Goal: Navigation & Orientation: Find specific page/section

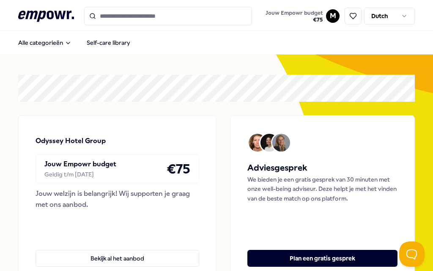
click at [70, 42] on icon "Main" at bounding box center [67, 43] width 3 height 2
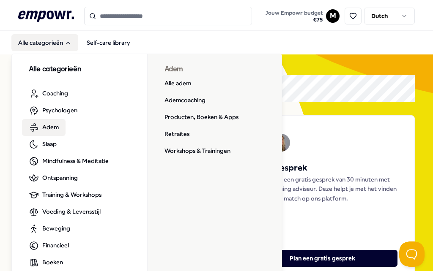
click at [224, 116] on link "Producten, Boeken & Apps" at bounding box center [201, 117] width 87 height 17
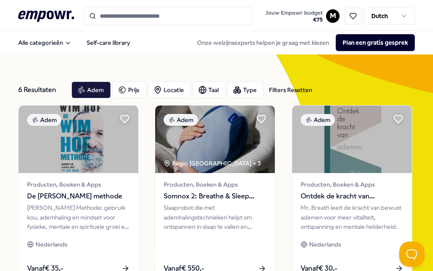
click at [62, 44] on button "Alle categorieën" at bounding box center [44, 42] width 67 height 17
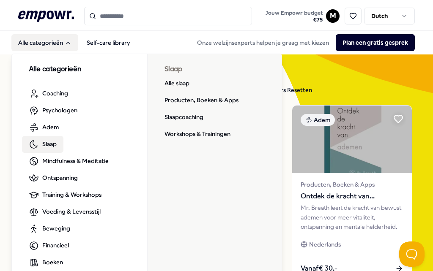
click at [223, 102] on link "Producten, Boeken & Apps" at bounding box center [201, 100] width 87 height 17
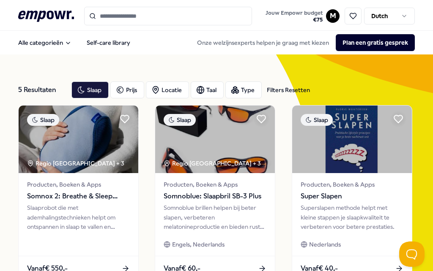
click at [66, 44] on icon "Main" at bounding box center [68, 43] width 7 height 7
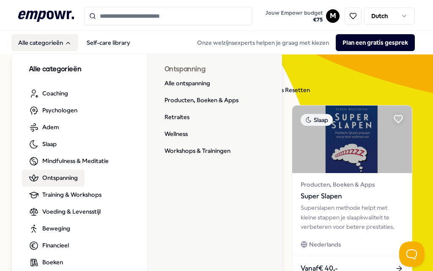
click at [212, 103] on link "Producten, Boeken & Apps" at bounding box center [201, 100] width 87 height 17
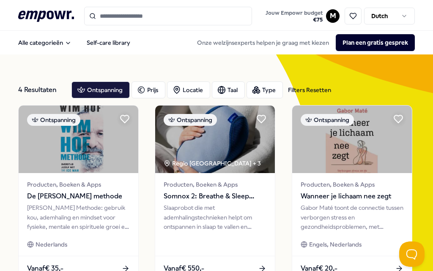
click at [103, 89] on div "Ontspanning" at bounding box center [100, 90] width 58 height 17
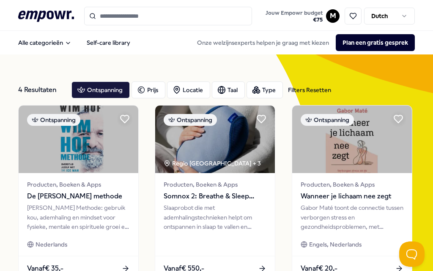
click at [56, 42] on button "Alle categorieën" at bounding box center [44, 42] width 67 height 17
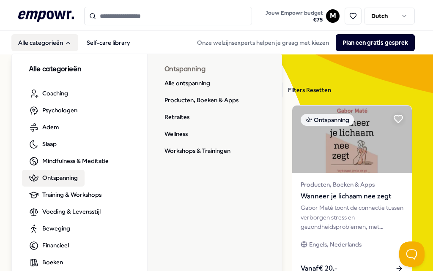
click at [182, 137] on link "Wellness" at bounding box center [176, 134] width 37 height 17
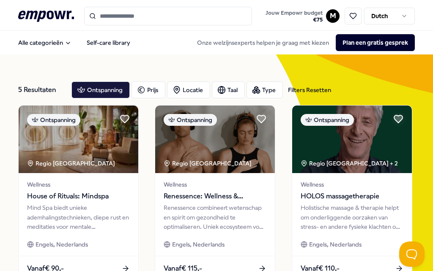
click at [56, 39] on button "Alle categorieën" at bounding box center [44, 42] width 67 height 17
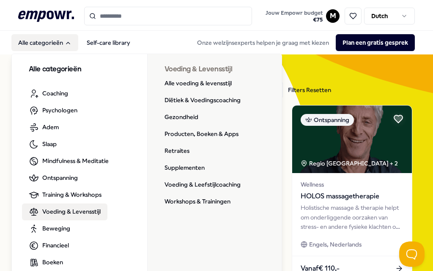
click at [217, 140] on link "Producten, Boeken & Apps" at bounding box center [201, 134] width 87 height 17
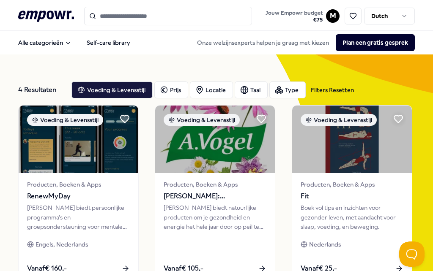
click at [53, 43] on button "Alle categorieën" at bounding box center [44, 42] width 67 height 17
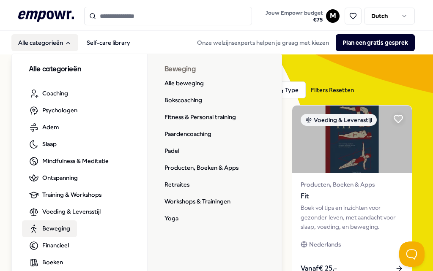
click at [199, 85] on link "Alle beweging" at bounding box center [184, 83] width 53 height 17
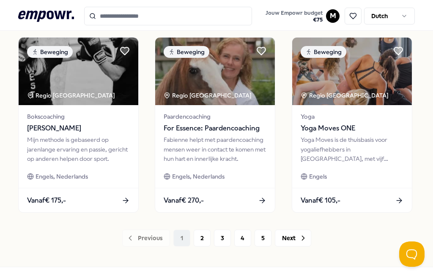
scroll to position [636, 0]
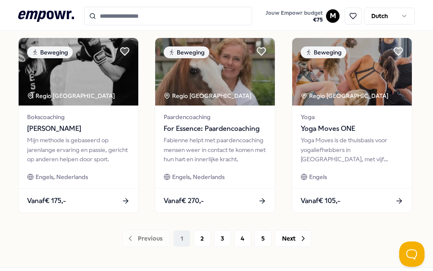
click at [297, 239] on button "Next" at bounding box center [293, 238] width 36 height 17
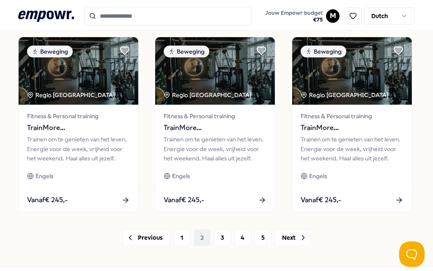
scroll to position [636, 0]
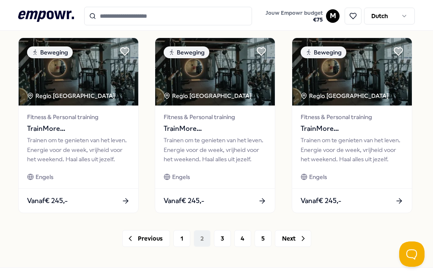
click at [293, 240] on button "Next" at bounding box center [293, 238] width 36 height 17
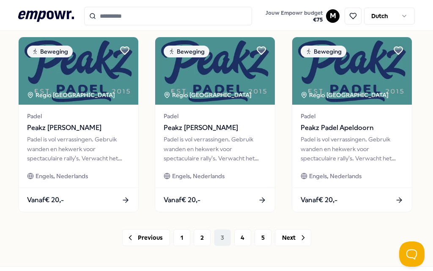
scroll to position [636, 0]
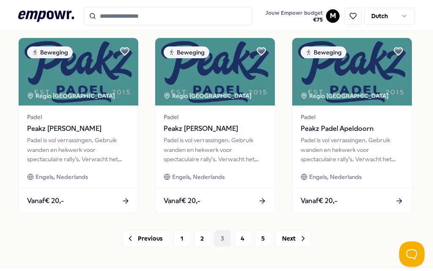
click at [295, 241] on button "Next" at bounding box center [293, 238] width 36 height 17
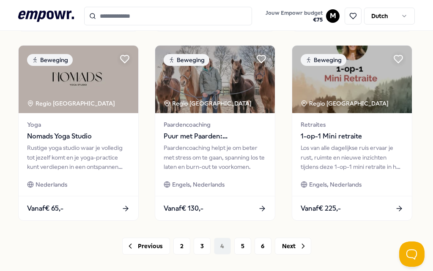
scroll to position [629, 0]
click at [293, 249] on button "Next" at bounding box center [293, 246] width 36 height 17
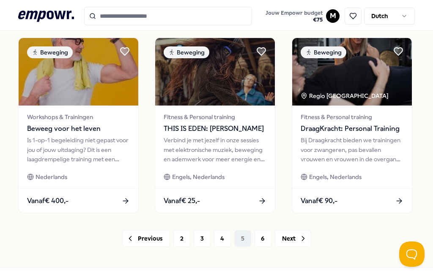
click at [293, 237] on button "Next" at bounding box center [293, 238] width 36 height 17
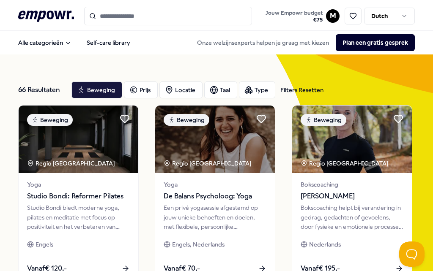
click at [47, 49] on button "Alle categorieën" at bounding box center [44, 42] width 67 height 17
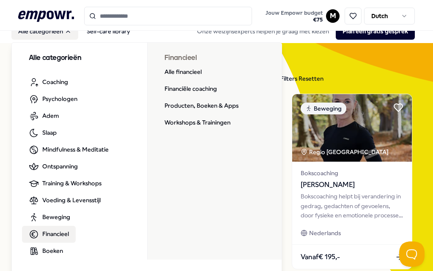
scroll to position [8, 0]
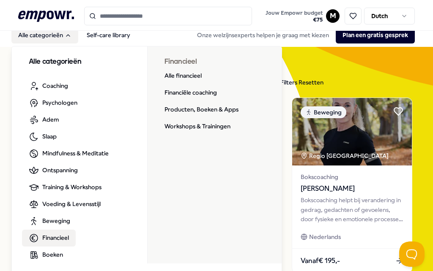
click at [195, 77] on link "Alle financieel" at bounding box center [183, 76] width 51 height 17
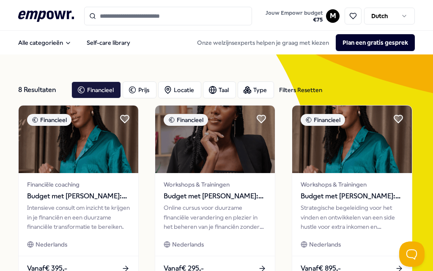
click at [59, 39] on button "Alle categorieën" at bounding box center [44, 42] width 67 height 17
